Goal: Task Accomplishment & Management: Manage account settings

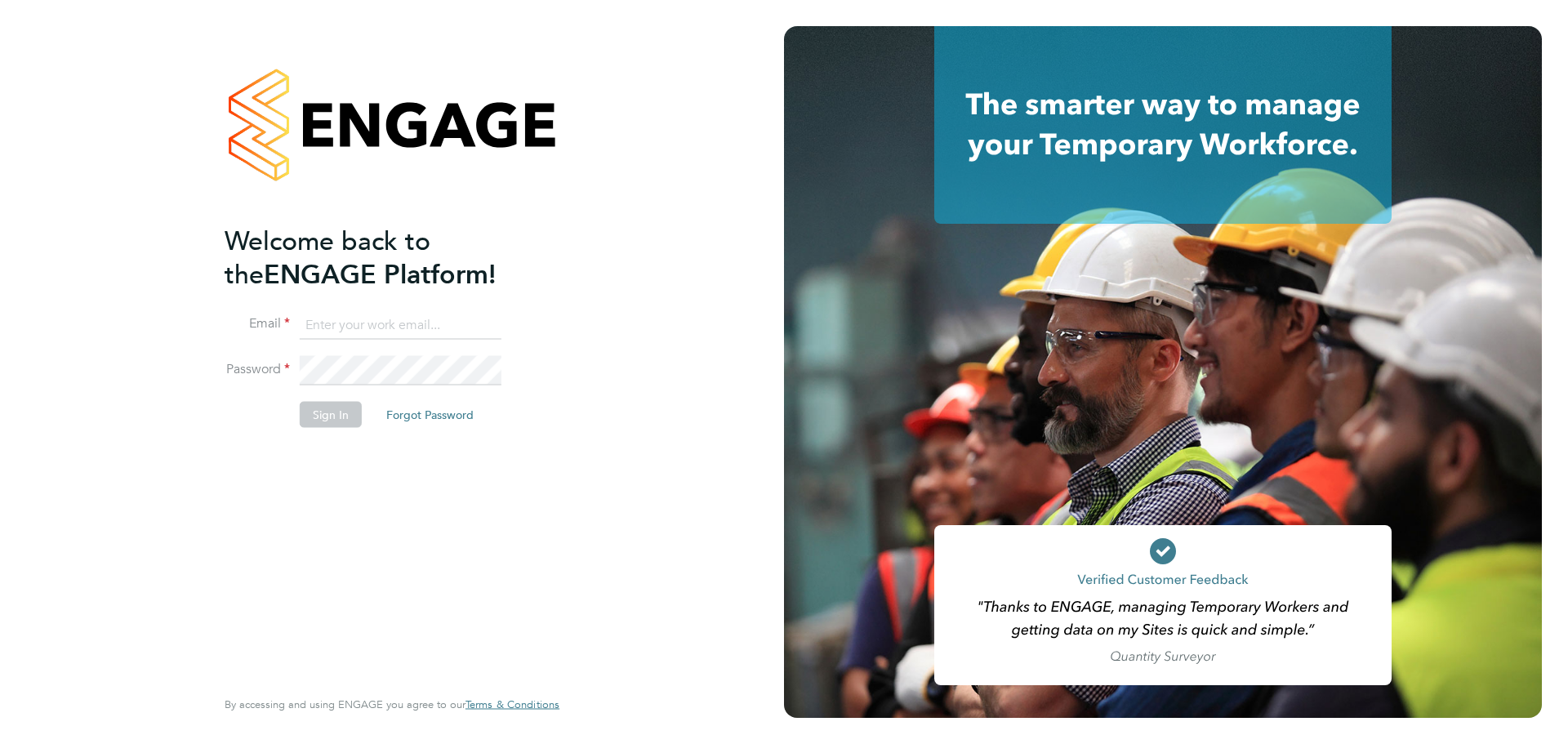
type input "jack.muth@vistry.co.uk"
click at [330, 410] on button "Sign In" at bounding box center [330, 415] width 62 height 26
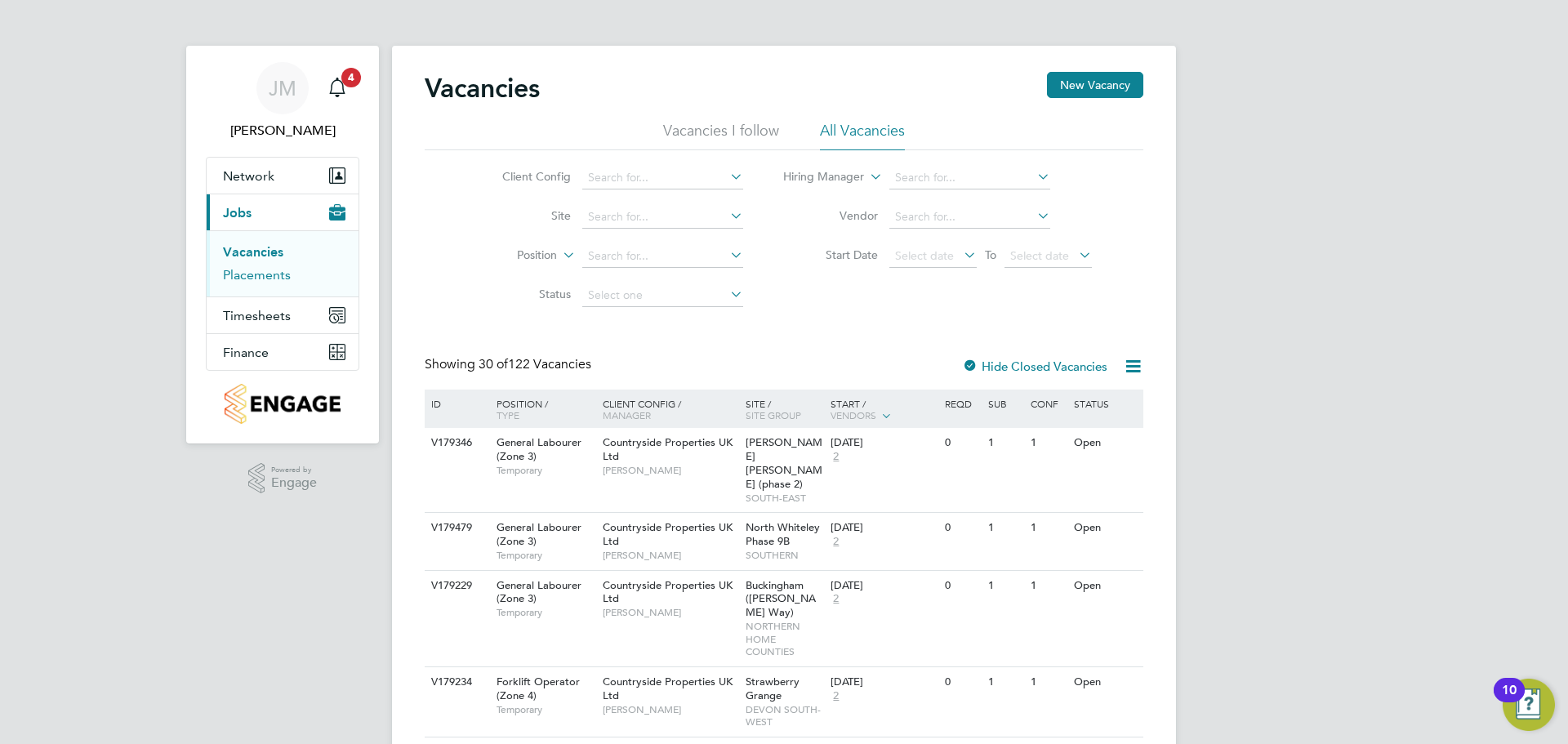
click at [244, 278] on link "Placements" at bounding box center [256, 274] width 67 height 16
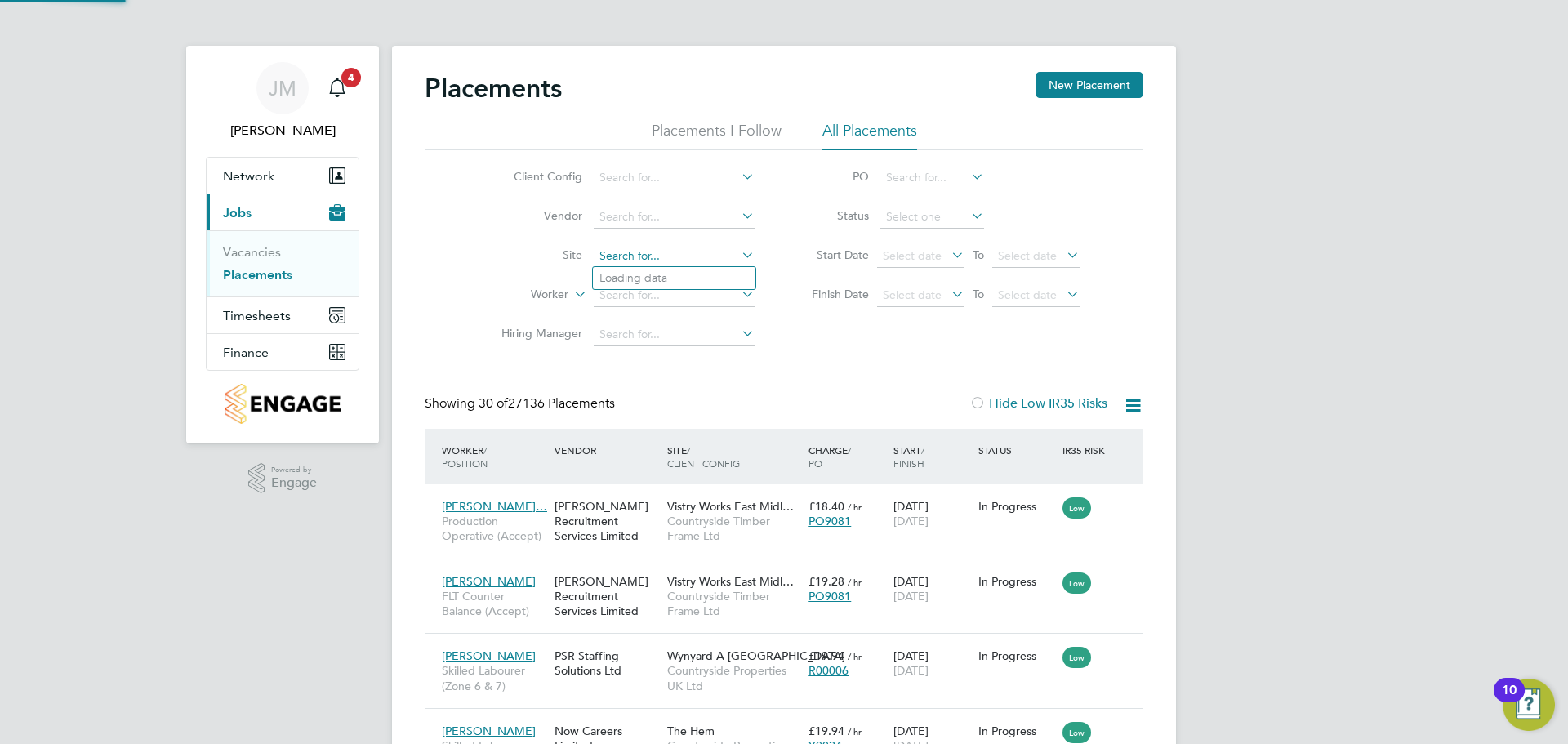
click at [631, 253] on input at bounding box center [674, 256] width 161 height 22
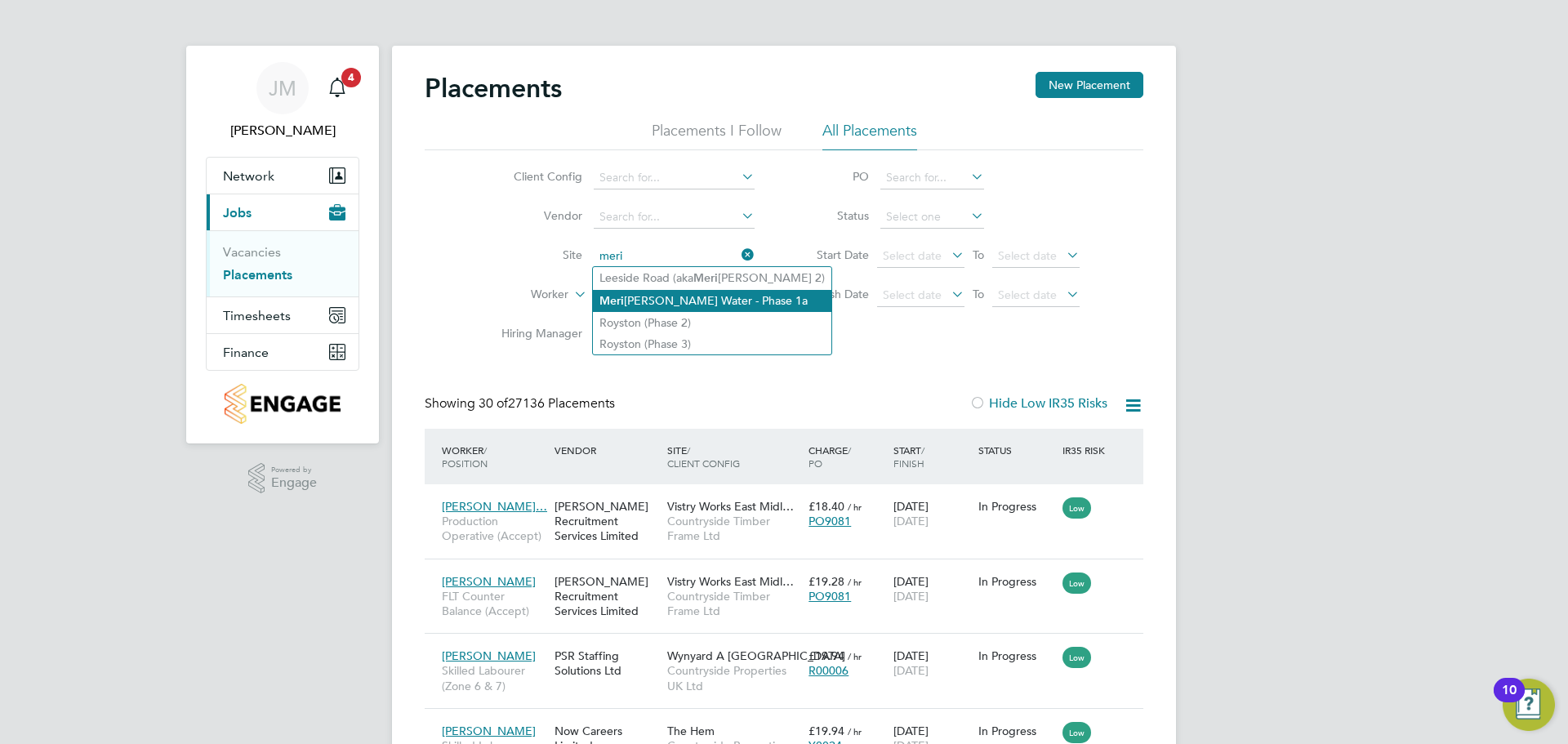
click at [694, 303] on li "Meri [PERSON_NAME] Water - Phase 1a" at bounding box center [711, 301] width 239 height 22
type input "Meridian Water - Phase 1a"
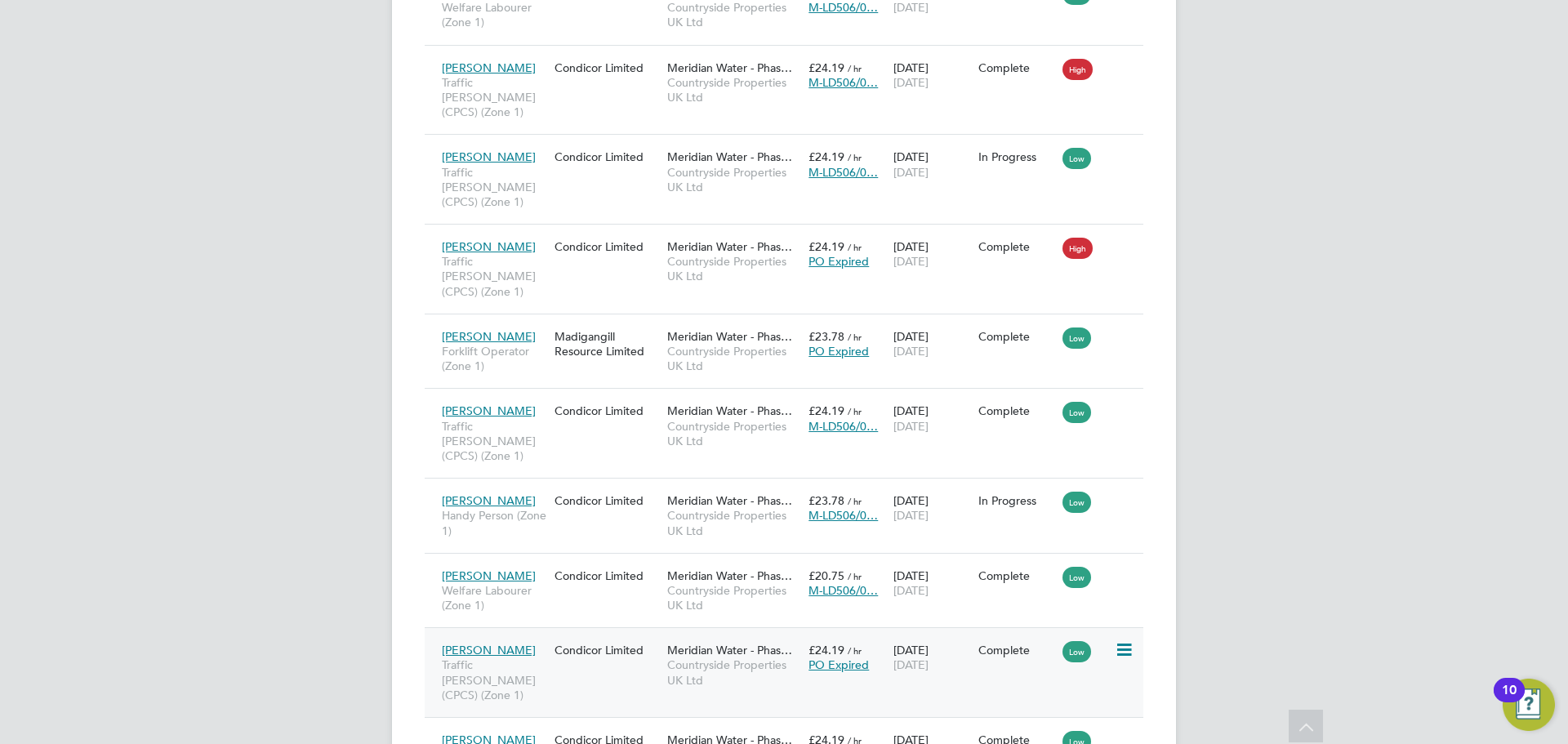
scroll to position [1177, 0]
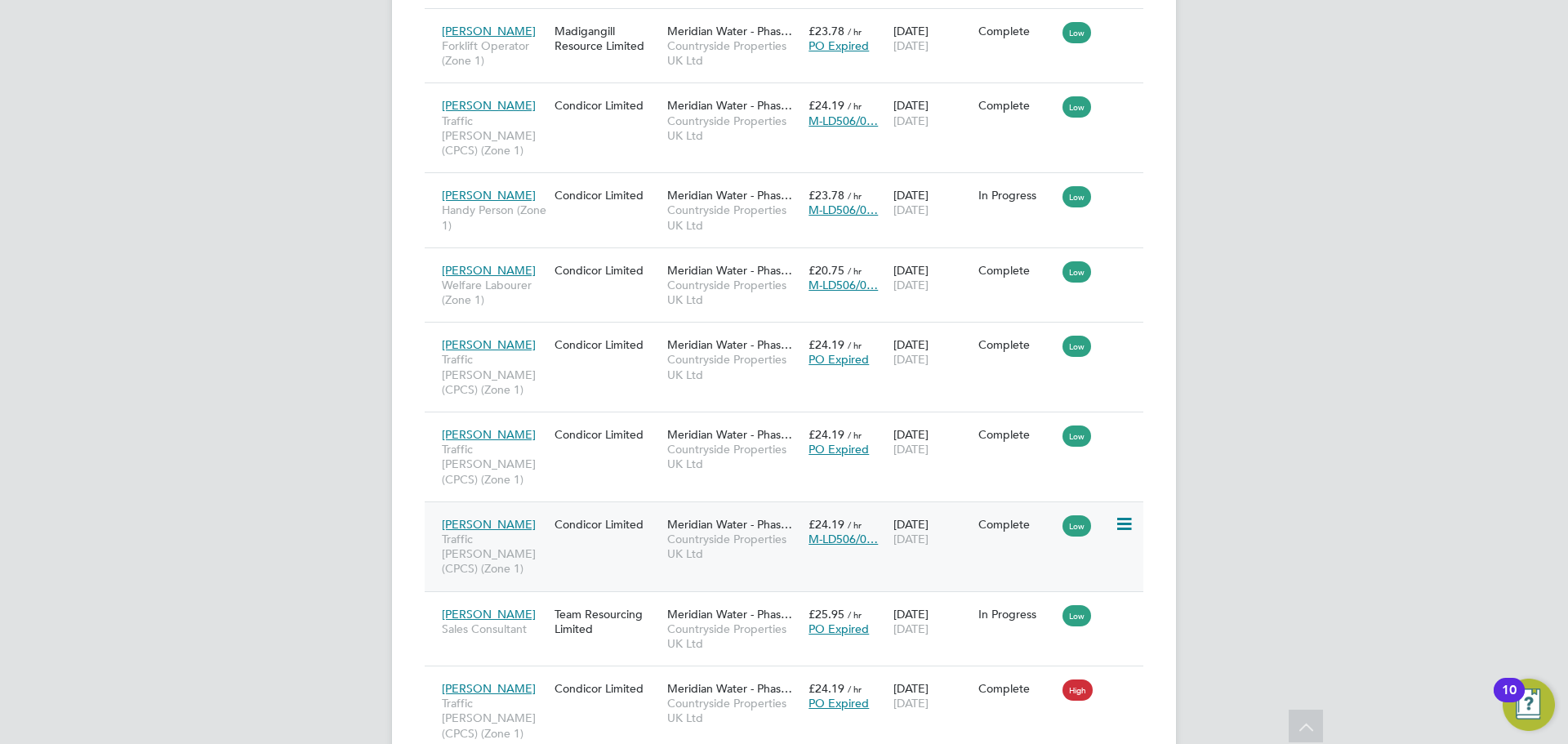
click at [517, 532] on span "Traffic [PERSON_NAME] (CPCS) (Zone 1)" at bounding box center [494, 554] width 105 height 45
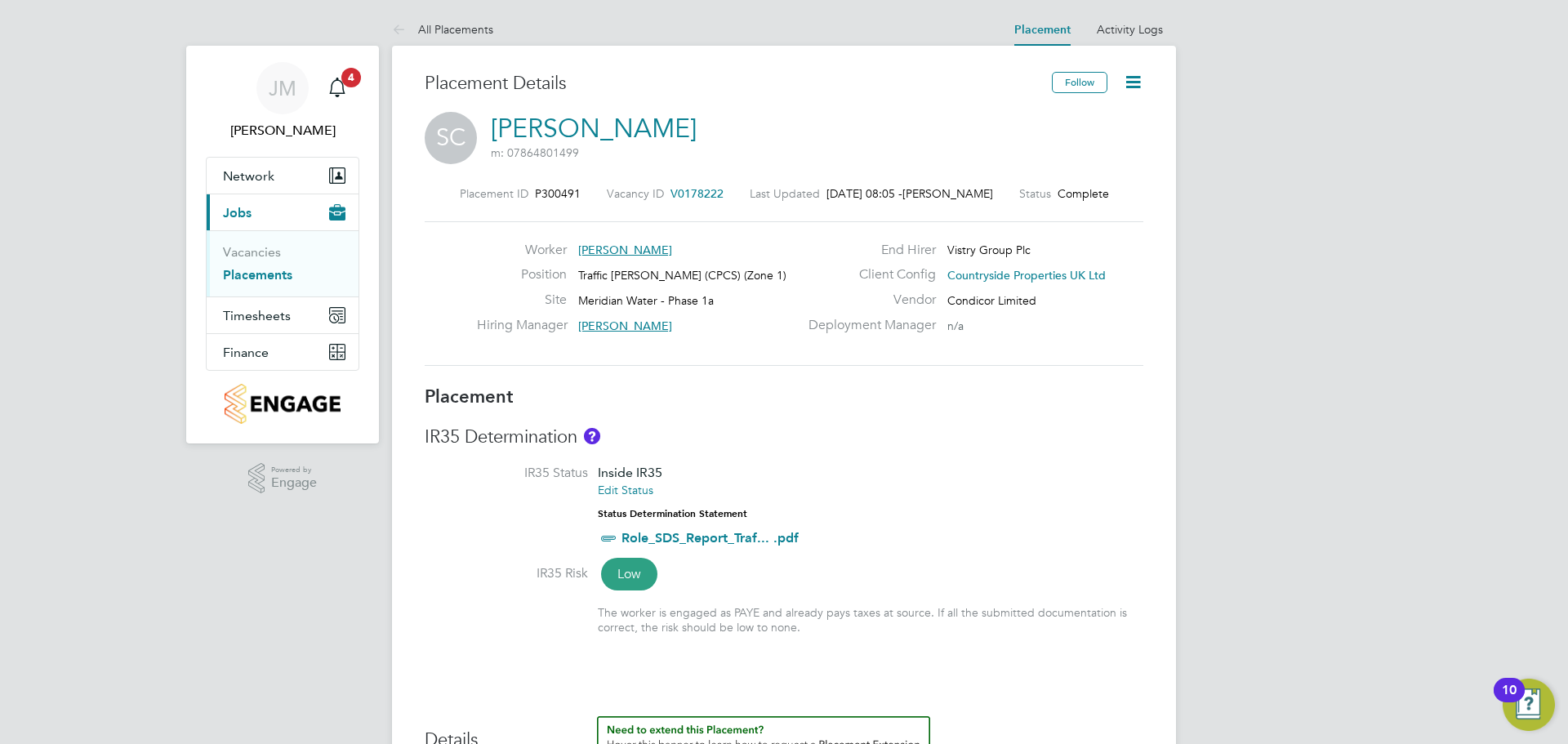
click at [1134, 79] on icon at bounding box center [1133, 82] width 21 height 21
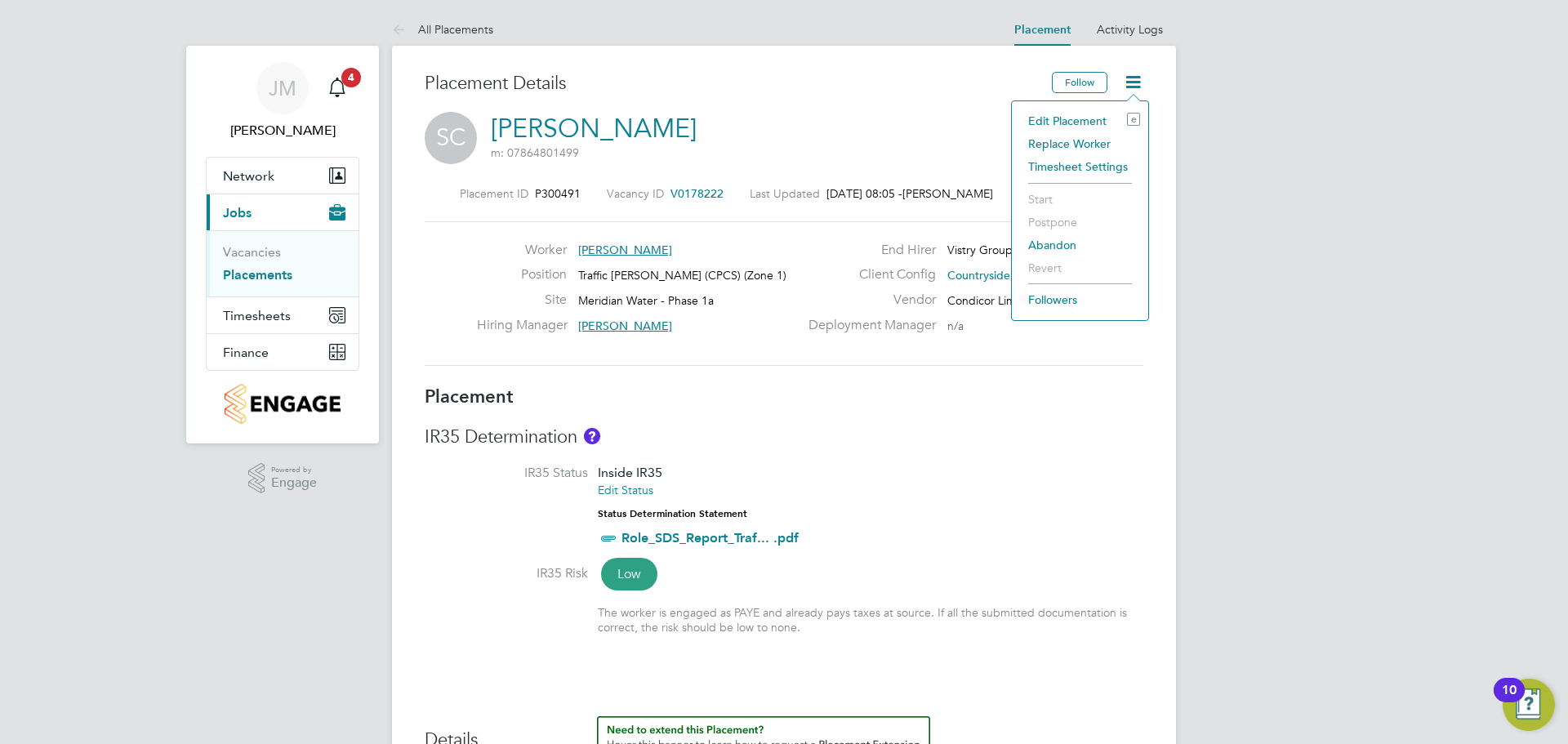
click at [1071, 125] on li "Edit Placement e" at bounding box center [1080, 121] width 120 height 22
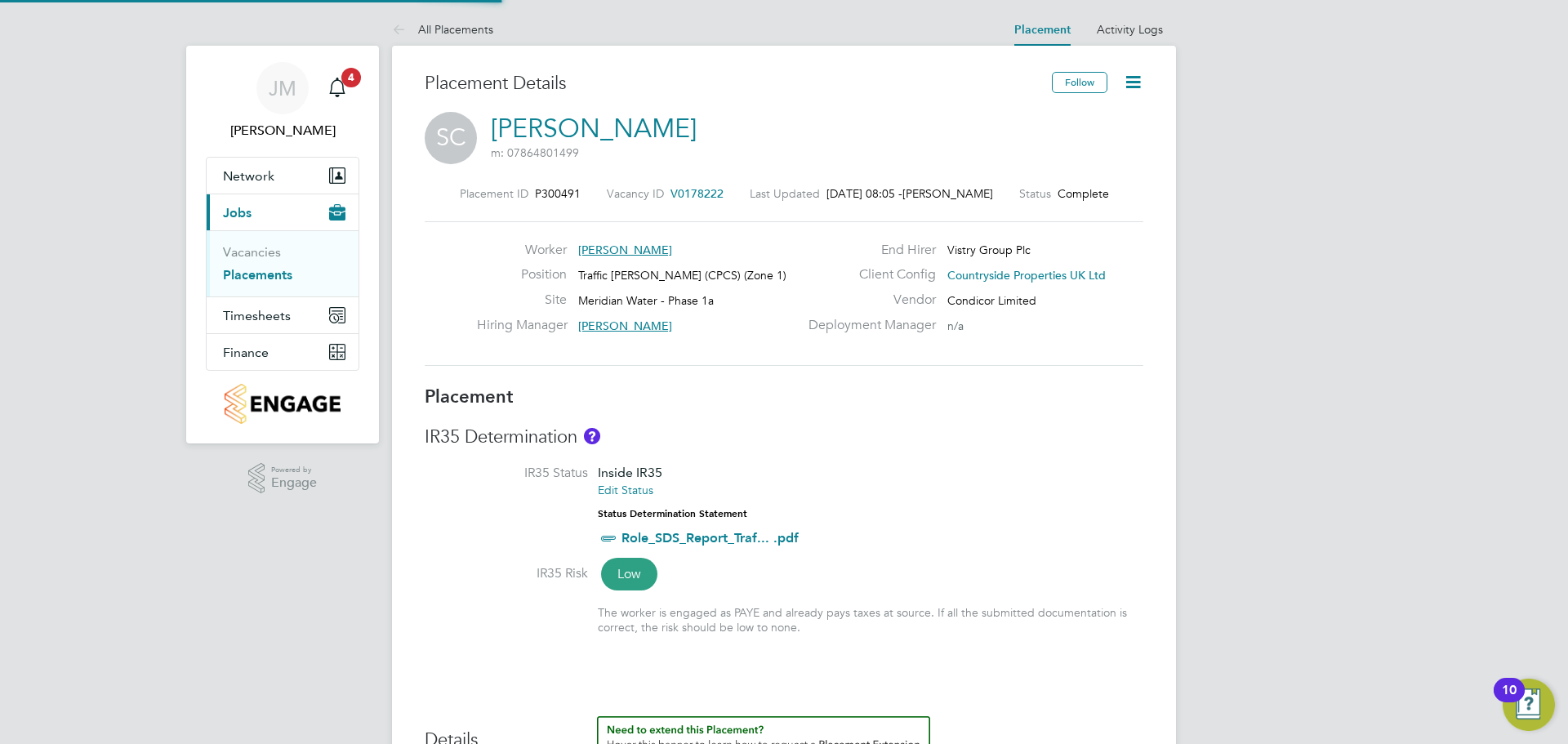
type input "Simon Murphy"
type input "[DATE]"
type input "07:30"
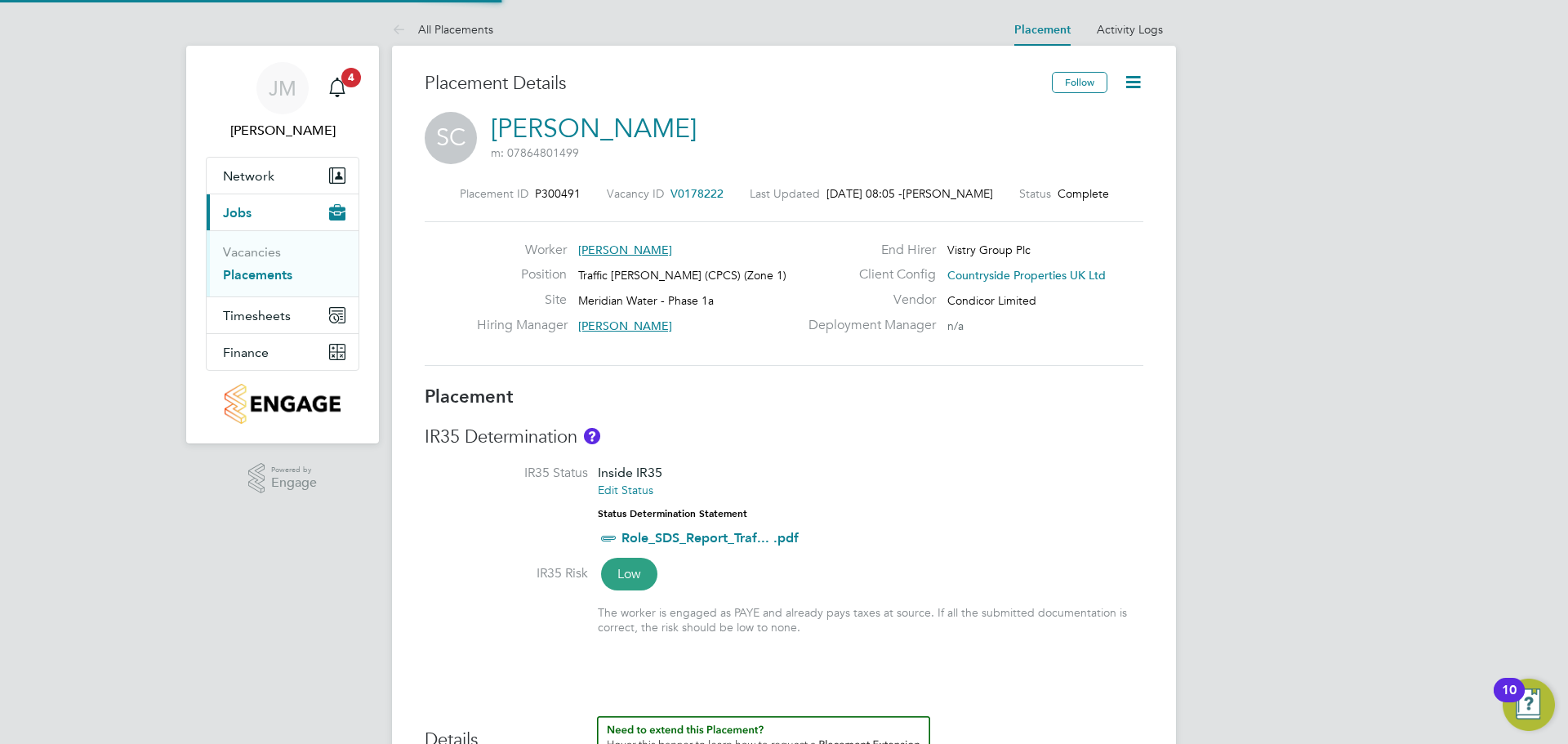
type input "16:30"
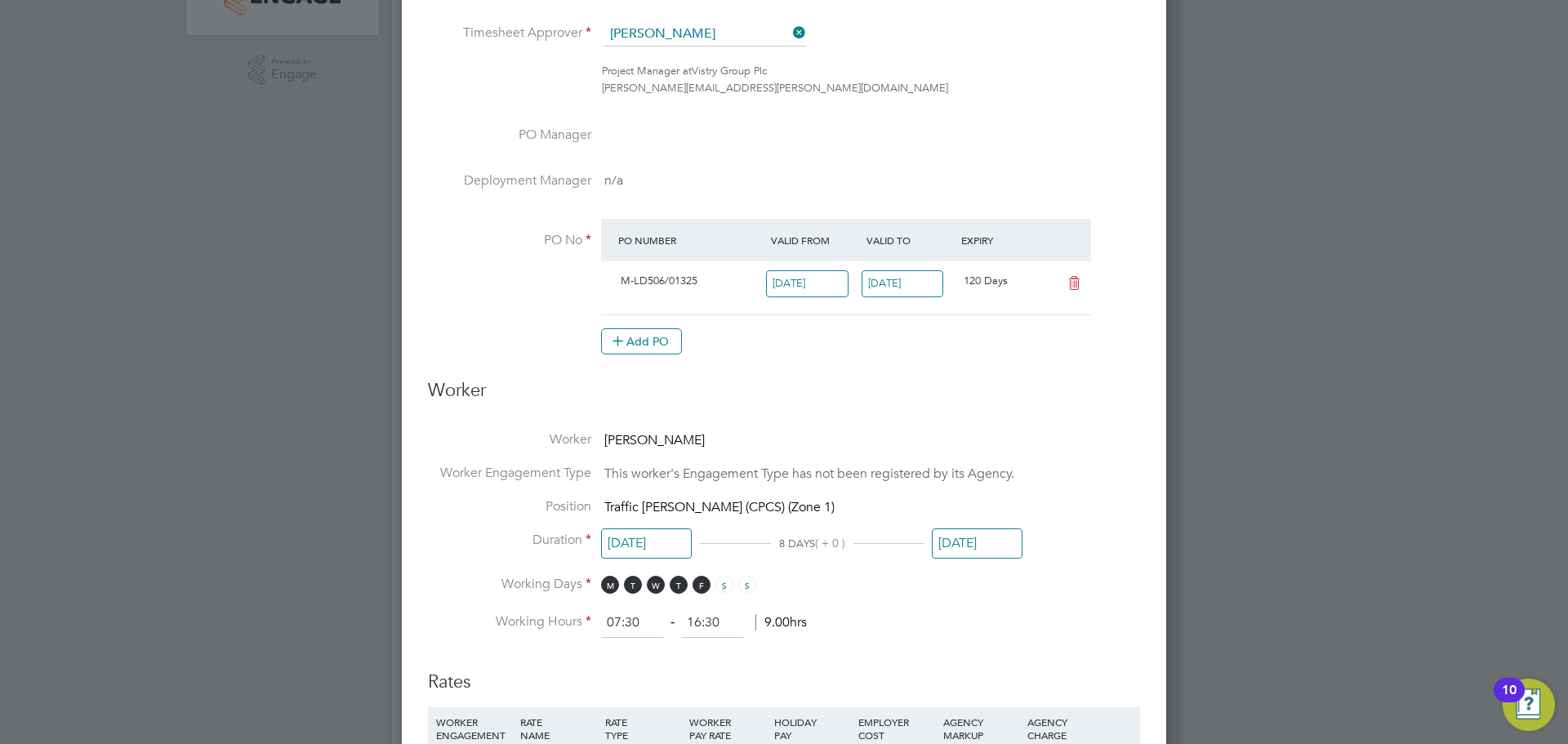
click at [972, 545] on input "[DATE]" at bounding box center [976, 543] width 91 height 30
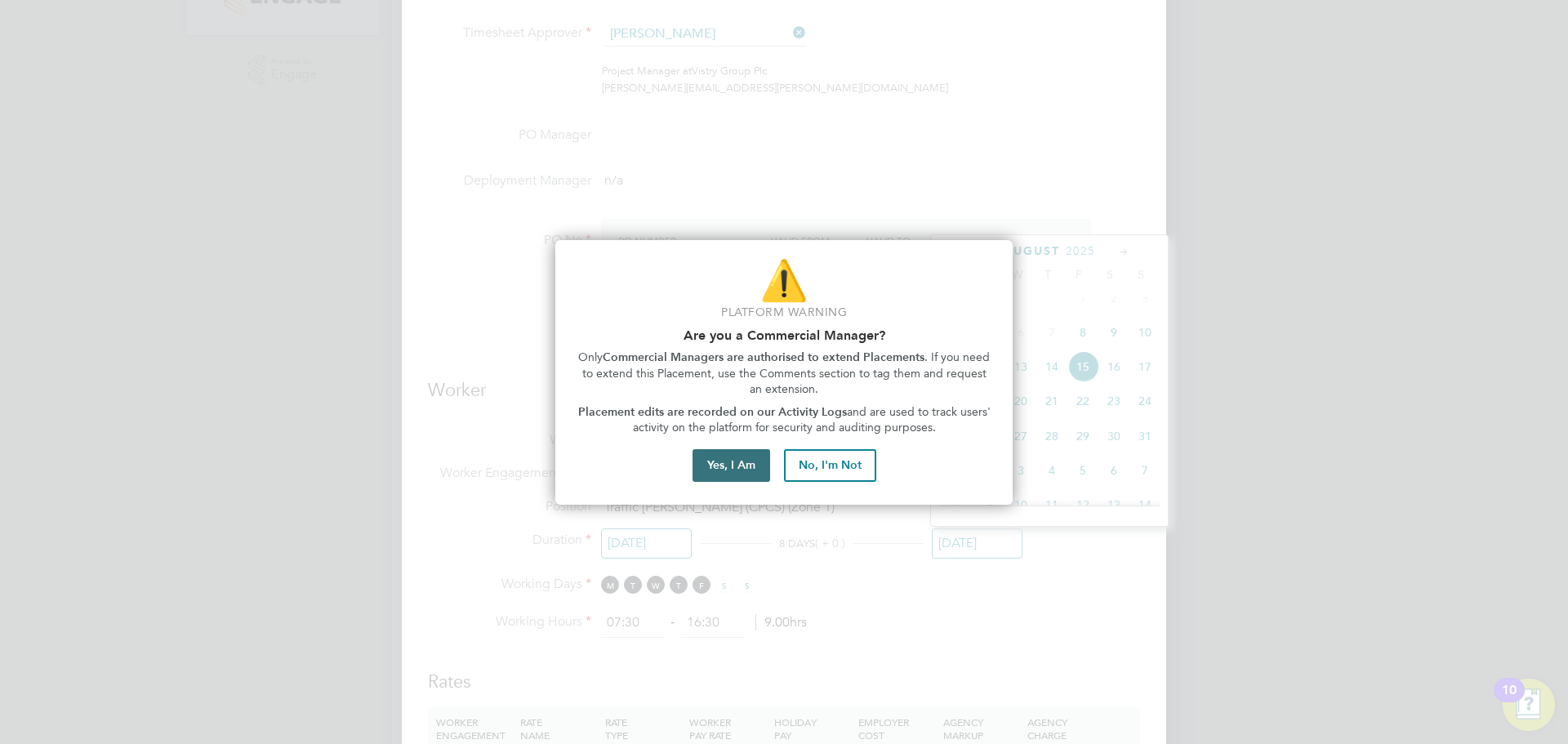
click at [723, 473] on button "Yes, I Am" at bounding box center [731, 465] width 78 height 33
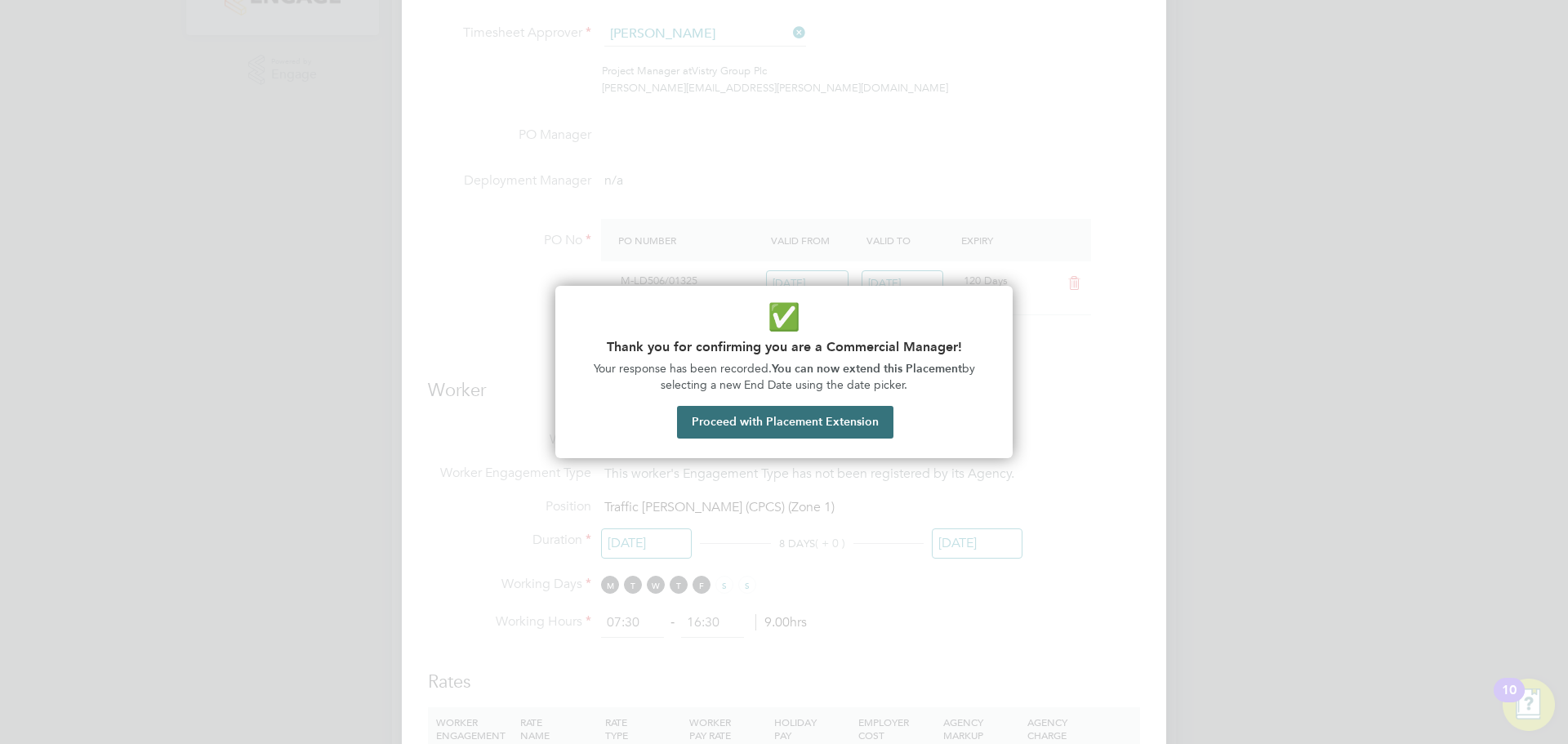
click at [818, 421] on button "Proceed with Placement Extension" at bounding box center [784, 422] width 216 height 33
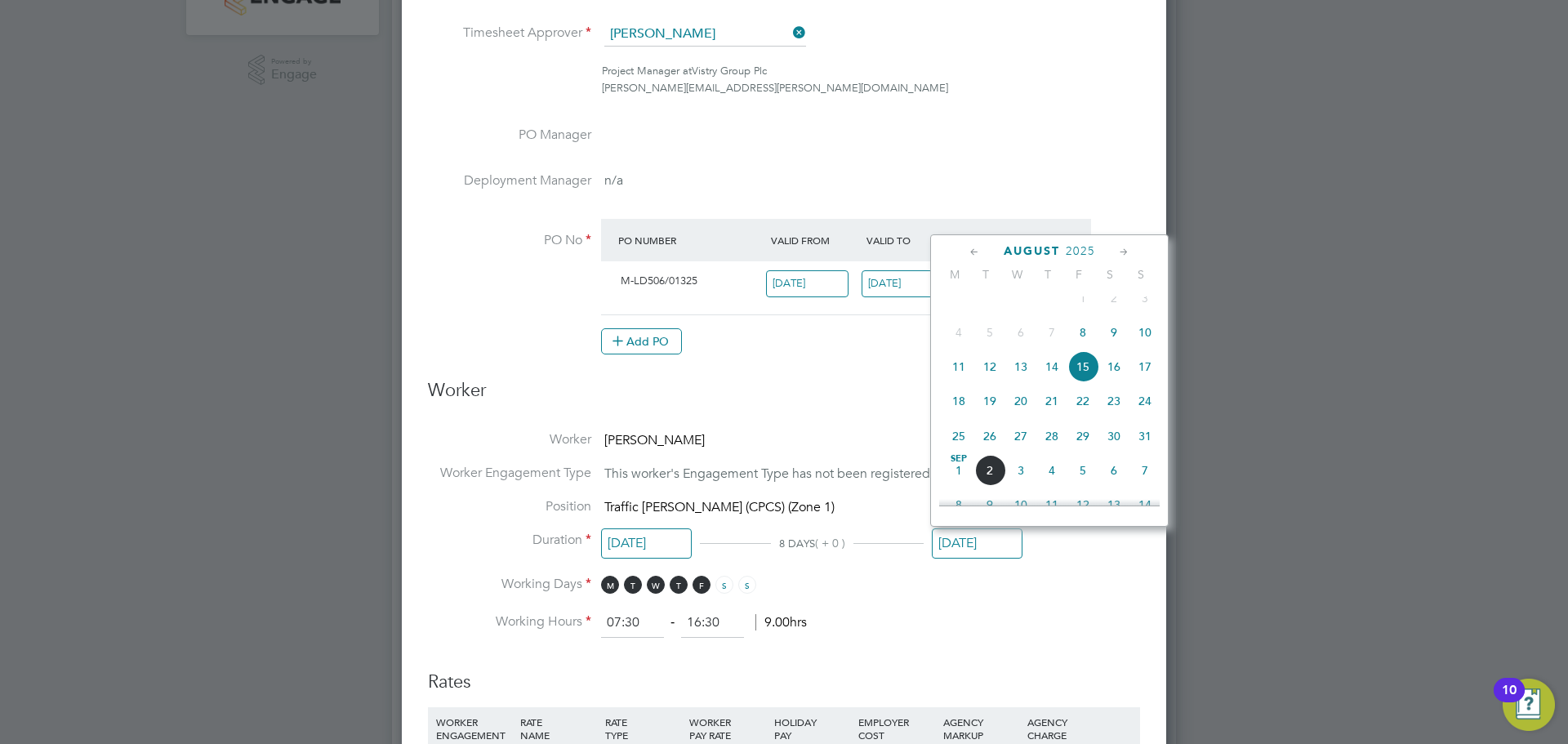
click at [1142, 451] on span "31" at bounding box center [1144, 435] width 31 height 31
type input "31 Aug 2025"
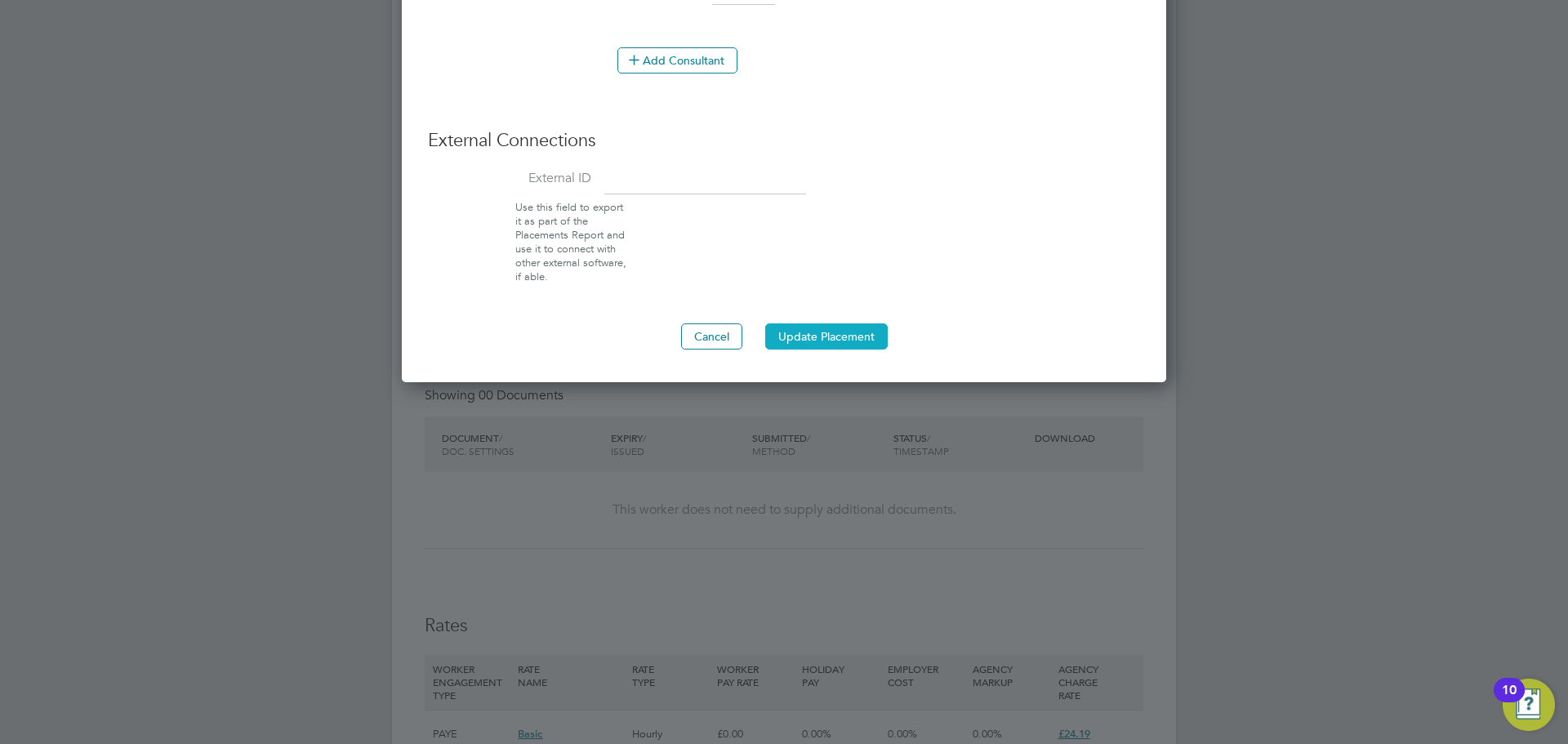
click at [818, 336] on button "Update Placement" at bounding box center [826, 336] width 123 height 26
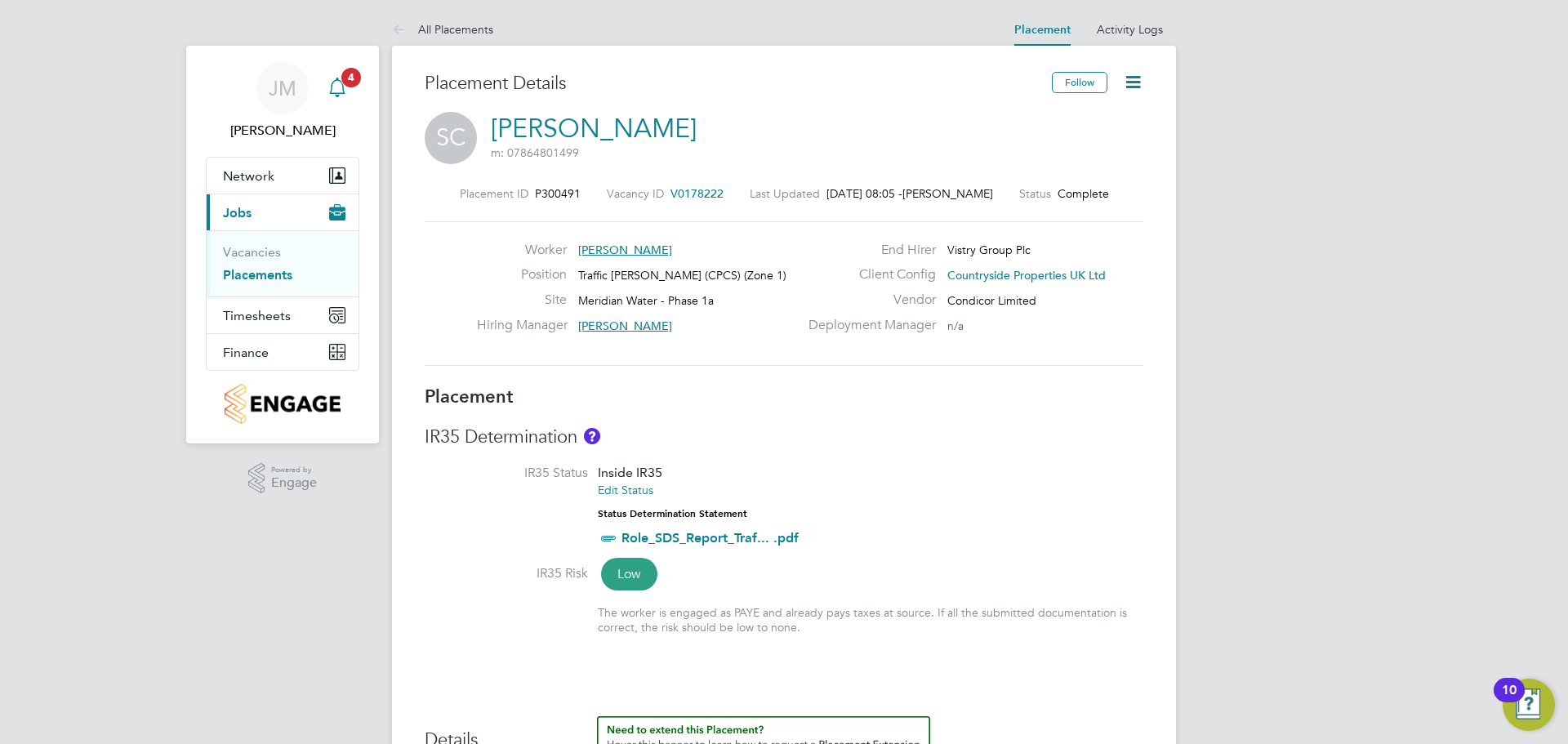
click at [332, 80] on icon "Main navigation" at bounding box center [337, 87] width 20 height 20
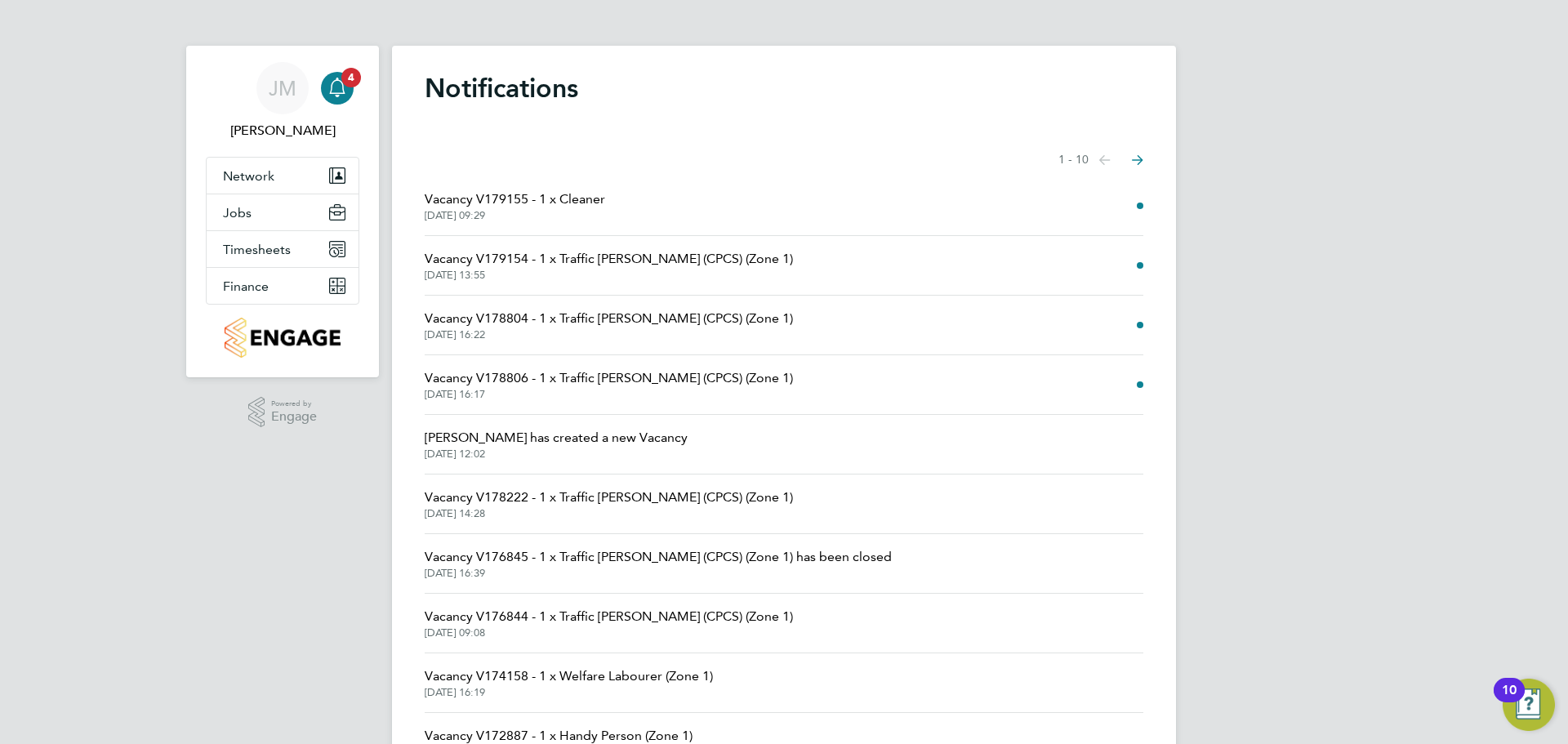
scroll to position [87, 0]
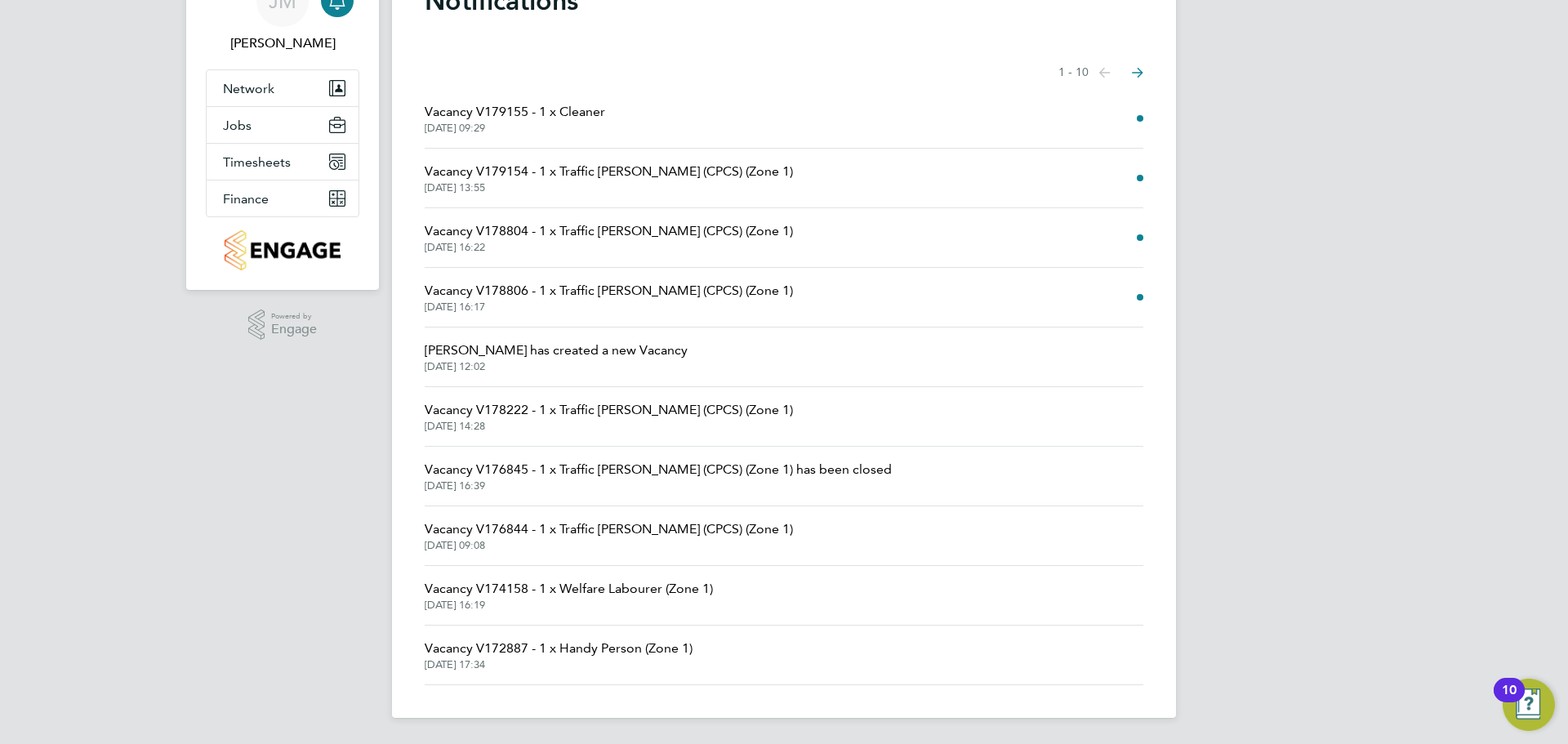
click at [123, 45] on div "JM Jack Muth Notifications 4 Applications: Network Team Members Sites Workers J…" at bounding box center [784, 328] width 1568 height 831
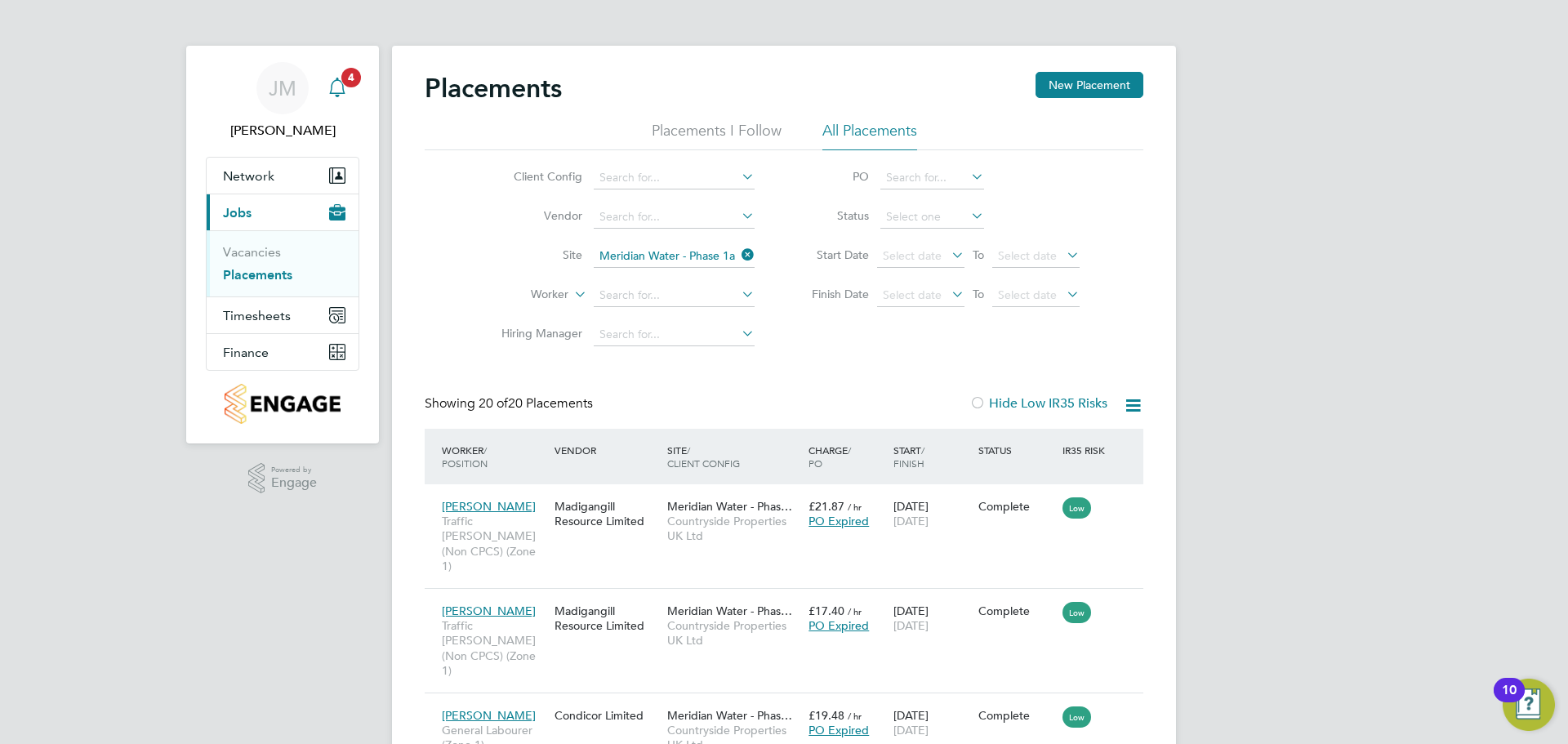
click at [338, 80] on icon "Main navigation" at bounding box center [337, 85] width 16 height 16
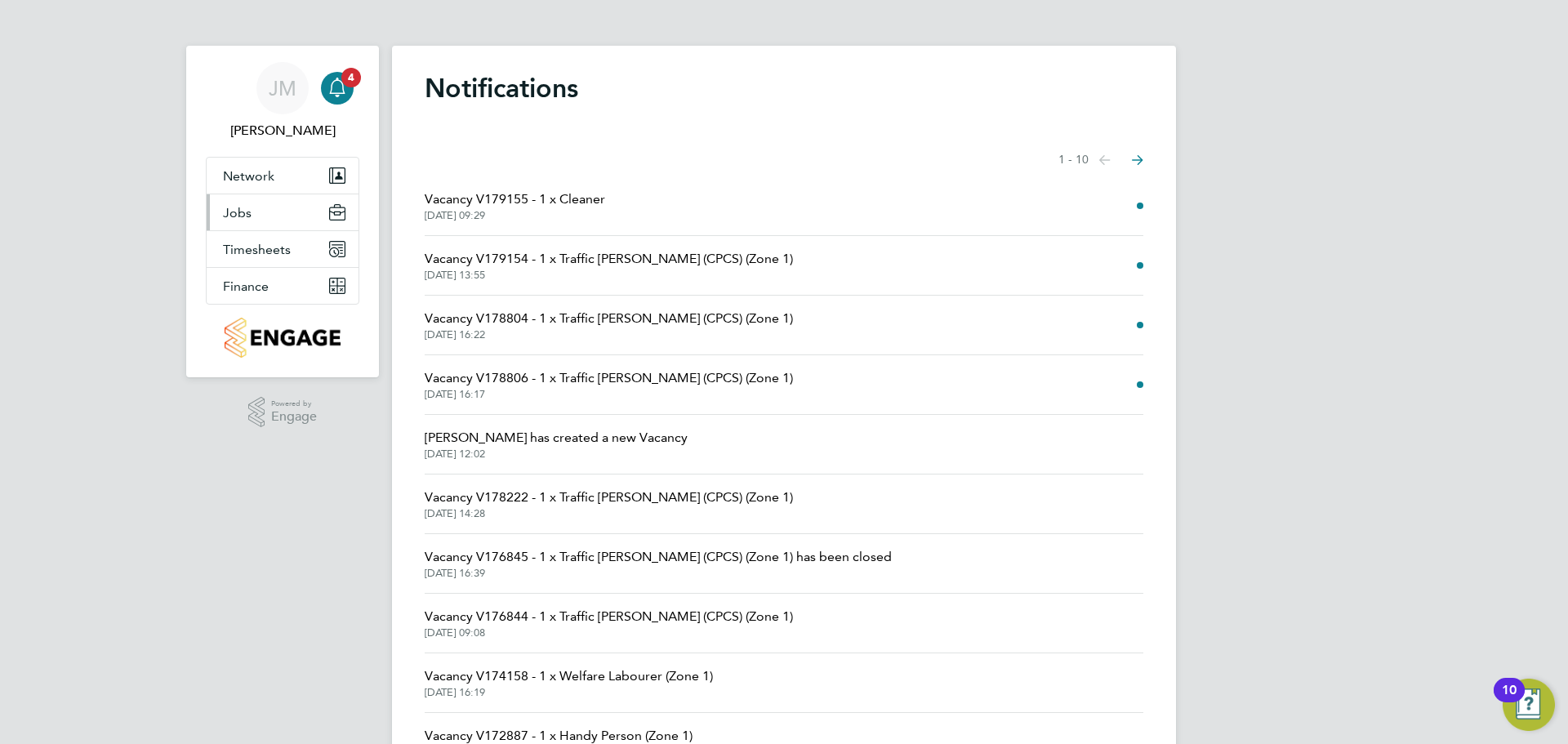
click at [243, 210] on span "Jobs" at bounding box center [237, 212] width 29 height 16
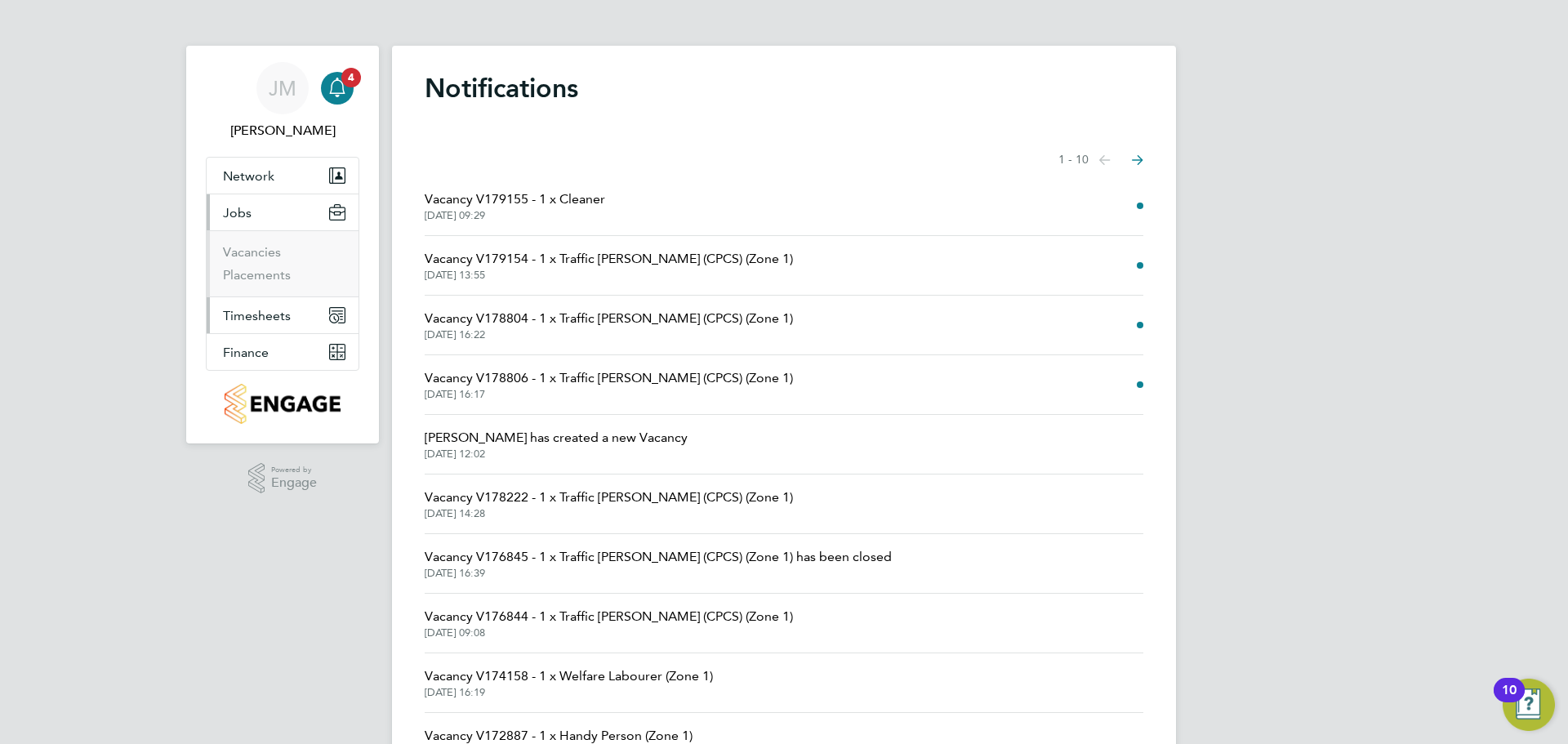
click at [261, 316] on span "Timesheets" at bounding box center [256, 315] width 67 height 16
